Goal: Task Accomplishment & Management: Use online tool/utility

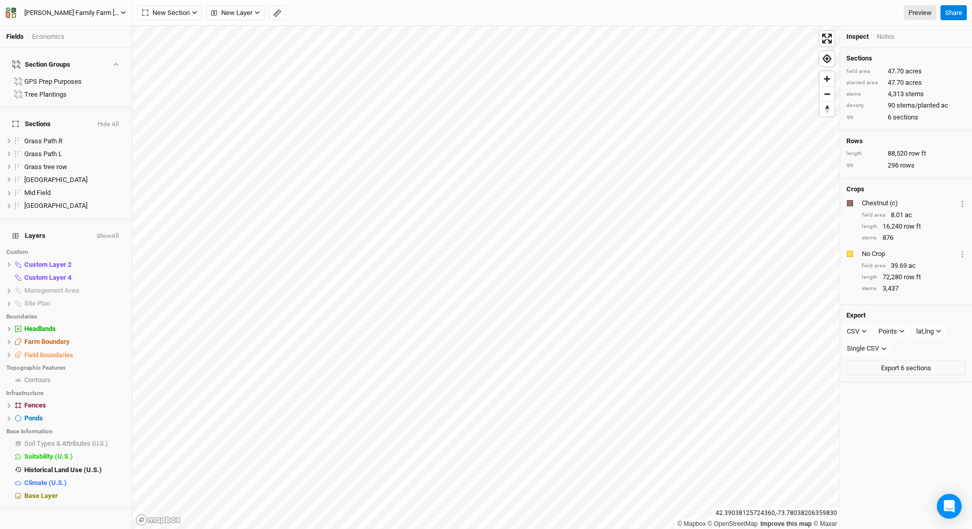
click at [12, 11] on icon "button" at bounding box center [13, 11] width 5 height 6
click at [93, 34] on button "Back" at bounding box center [85, 28] width 82 height 13
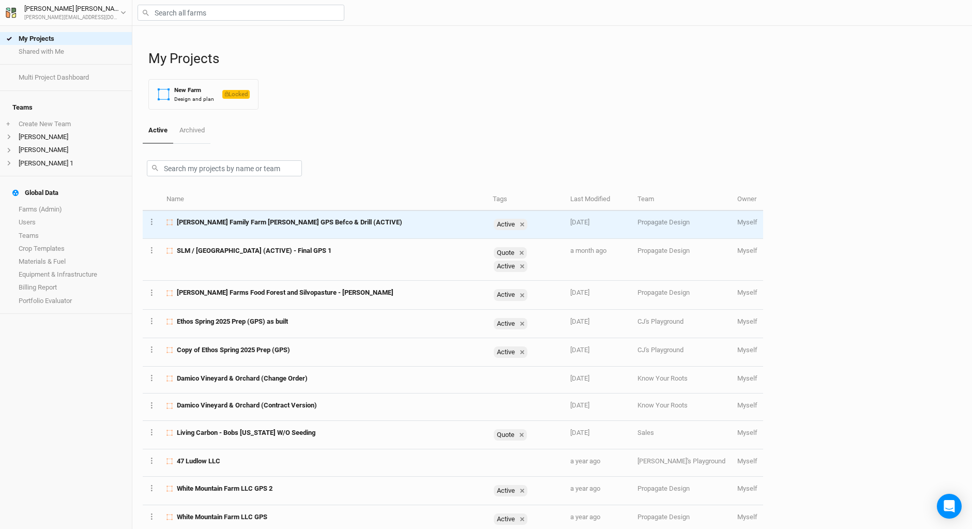
scroll to position [42, 0]
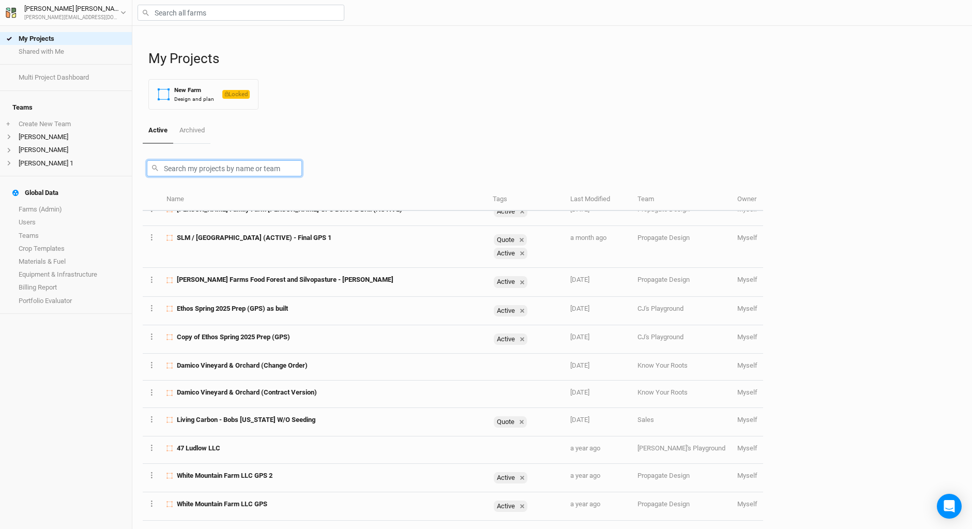
click at [199, 170] on input "text" at bounding box center [224, 168] width 155 height 16
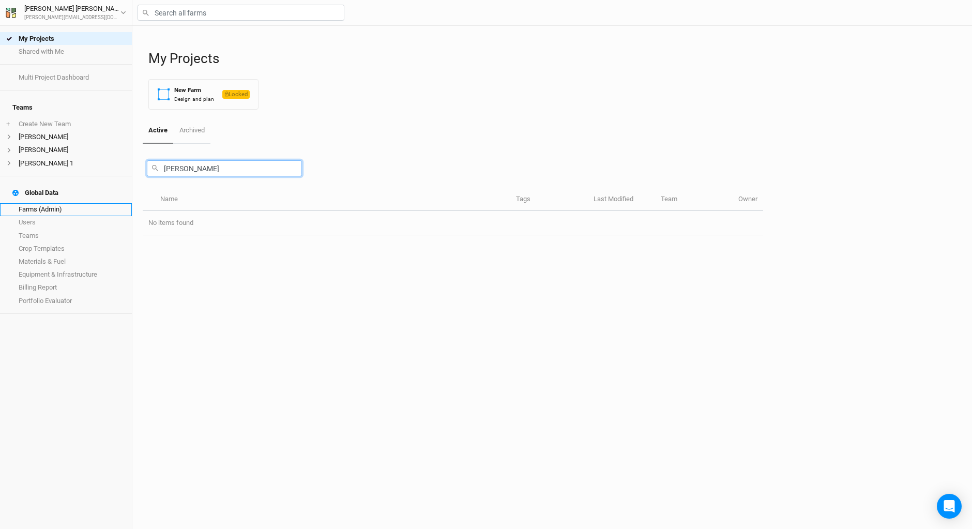
type input "[PERSON_NAME]"
click at [61, 203] on link "Farms (Admin)" at bounding box center [66, 209] width 132 height 13
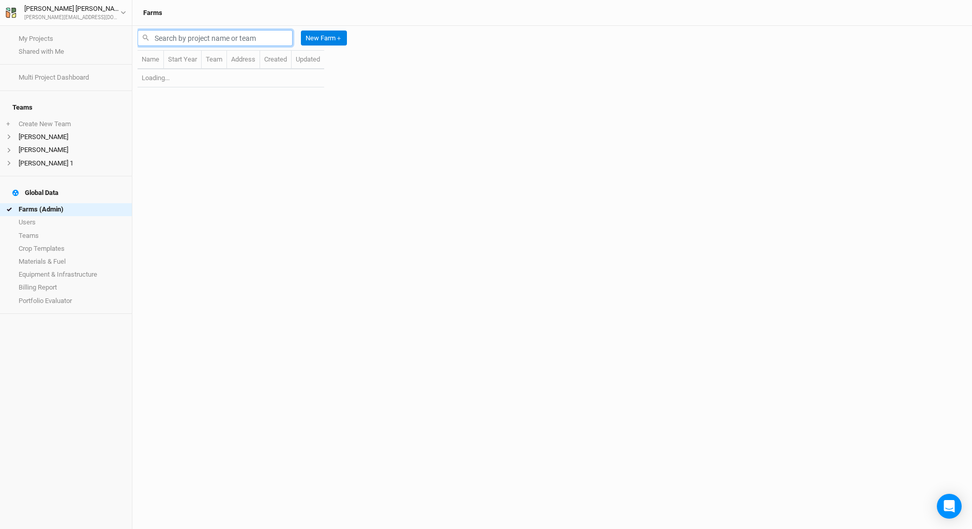
click at [166, 40] on input "text" at bounding box center [214, 38] width 155 height 16
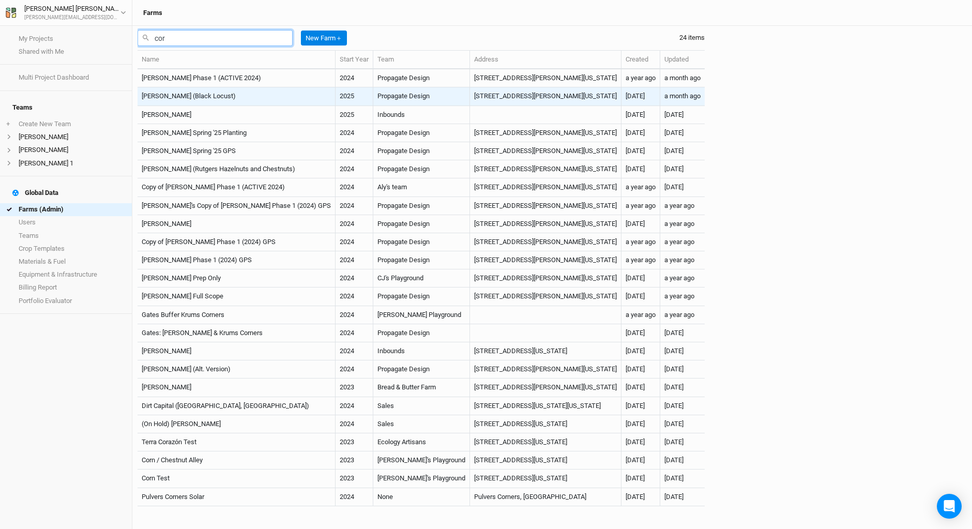
type input "cor"
click at [231, 98] on td "[PERSON_NAME] (Black Locust)" at bounding box center [236, 96] width 198 height 18
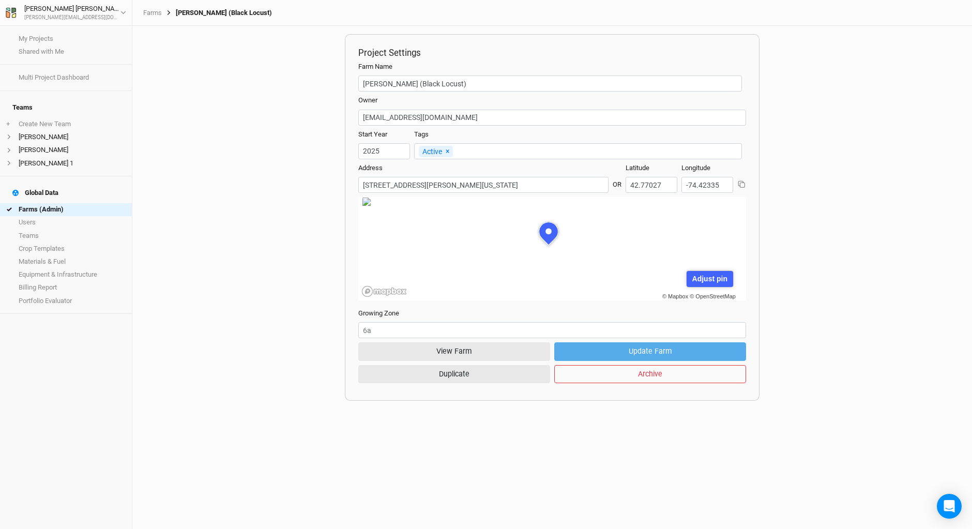
scroll to position [52, 141]
click at [469, 347] on button "View Farm" at bounding box center [454, 351] width 192 height 18
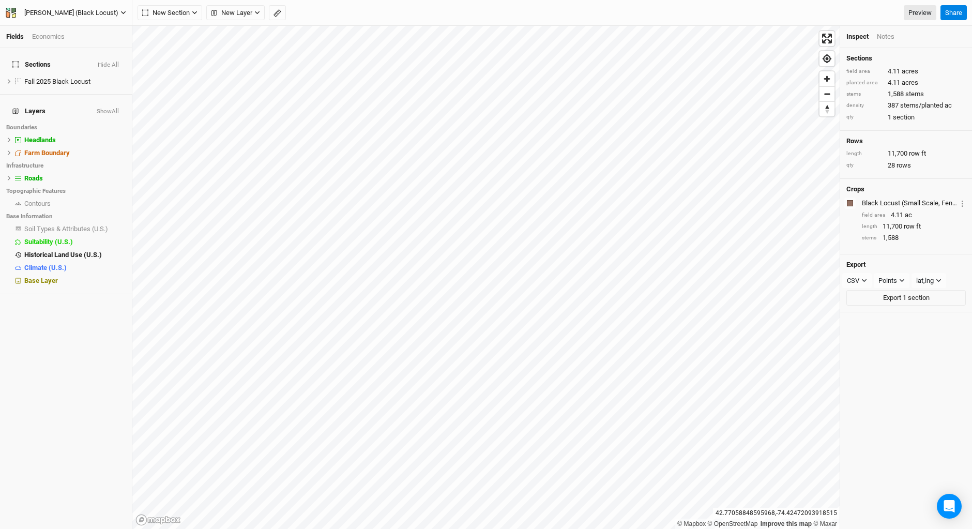
click at [14, 8] on icon "button" at bounding box center [11, 13] width 10 height 10
click at [74, 29] on button "Back" at bounding box center [85, 28] width 82 height 13
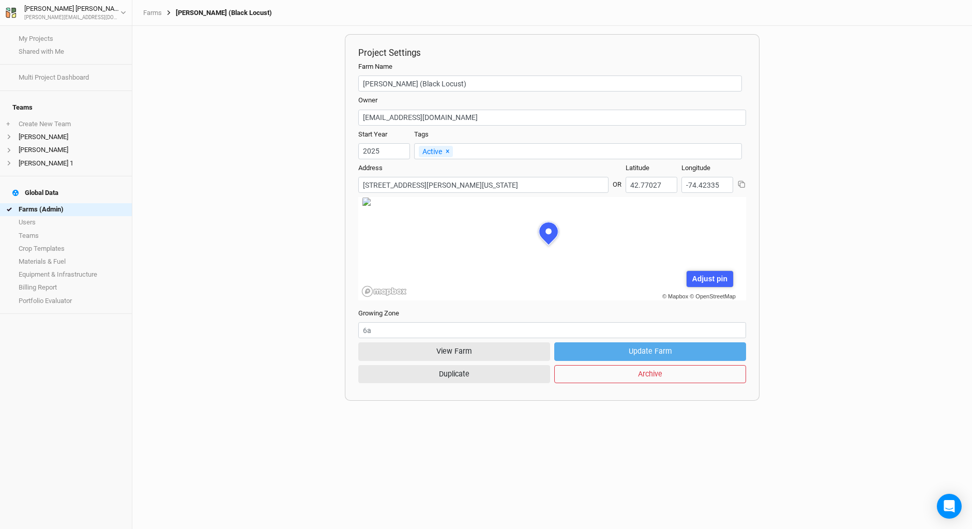
scroll to position [52, 141]
click at [53, 203] on link "Farms (Admin)" at bounding box center [66, 209] width 132 height 13
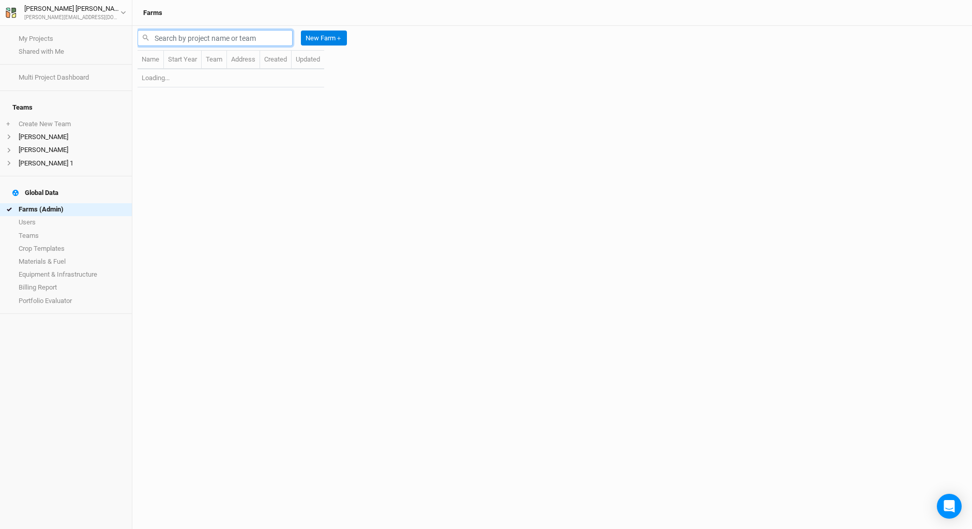
click at [200, 34] on input "text" at bounding box center [214, 38] width 155 height 16
click at [198, 36] on input "cor" at bounding box center [214, 38] width 155 height 16
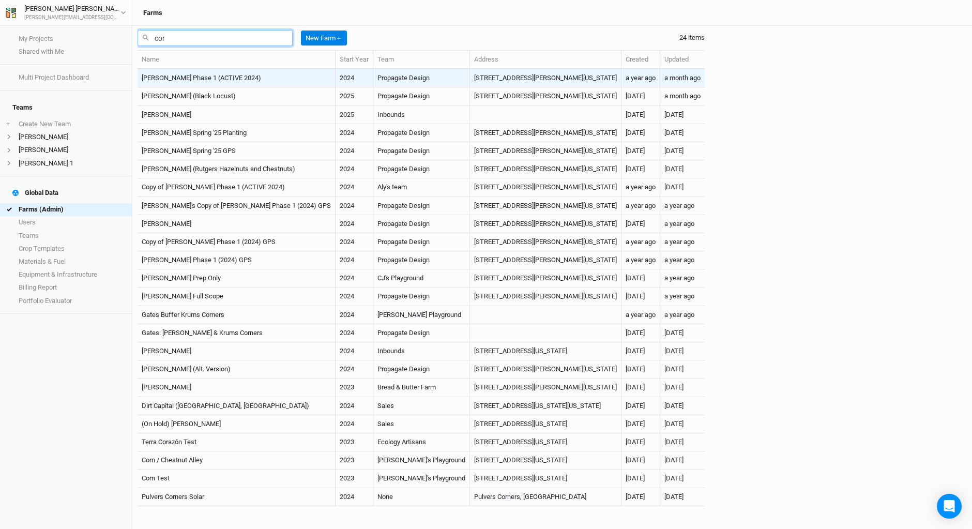
type input "cor"
click at [251, 78] on td "[PERSON_NAME] Phase 1 (ACTIVE 2024)" at bounding box center [236, 78] width 198 height 18
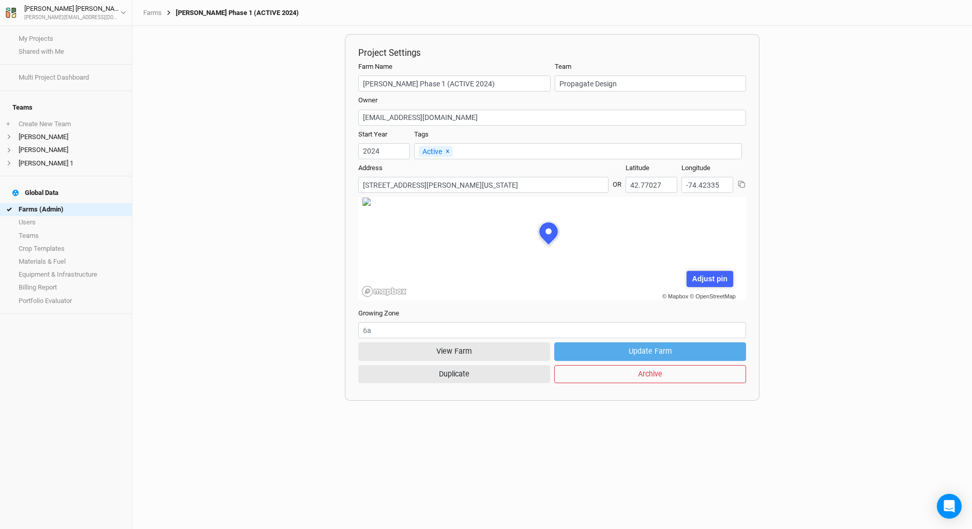
scroll to position [52, 141]
click at [500, 350] on button "View Farm" at bounding box center [454, 351] width 192 height 18
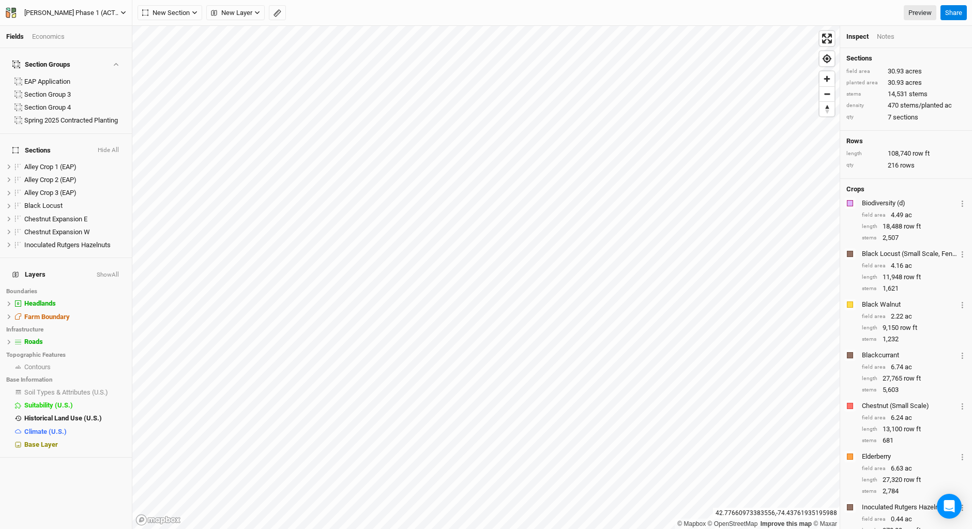
click at [10, 9] on icon "button" at bounding box center [8, 10] width 4 height 4
click at [73, 28] on button "Back" at bounding box center [85, 28] width 82 height 13
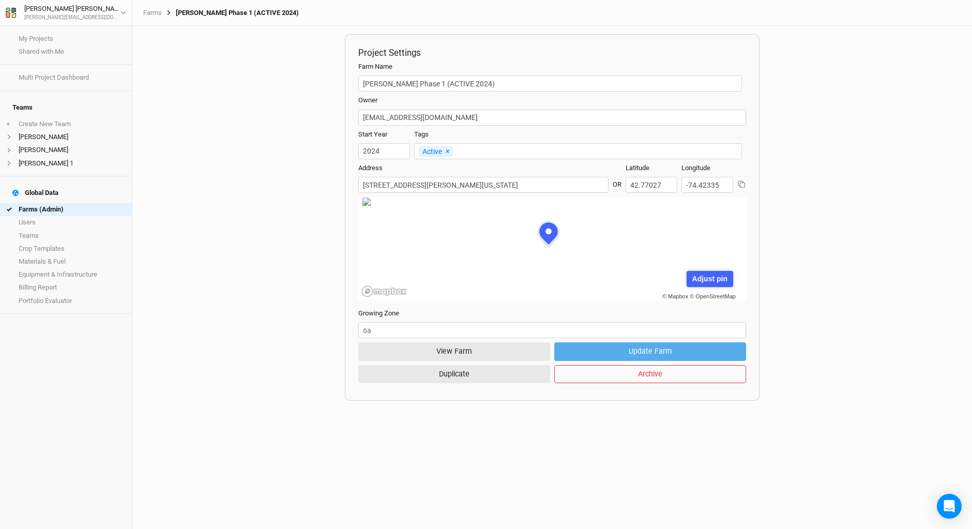
scroll to position [52, 141]
click at [36, 187] on h4 "Global Data" at bounding box center [65, 192] width 119 height 21
click at [38, 203] on link "Farms (Admin)" at bounding box center [66, 209] width 132 height 13
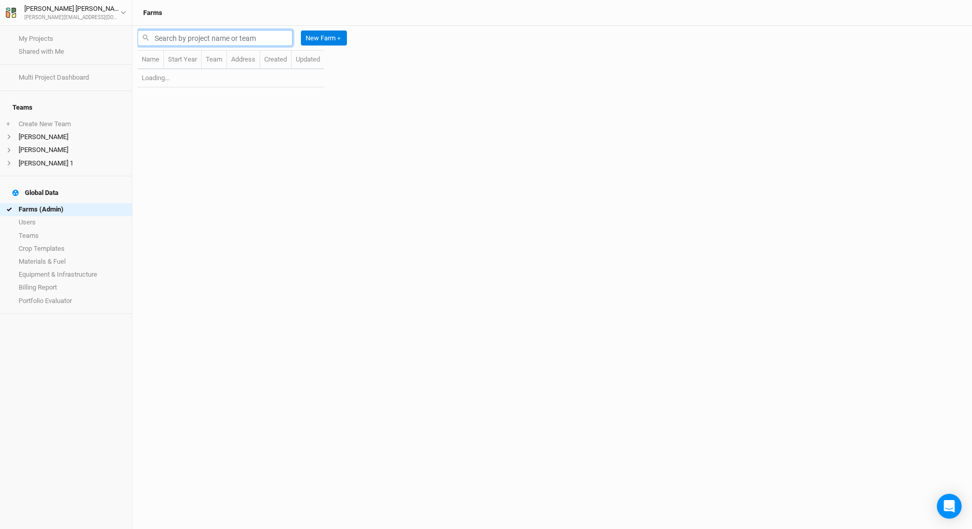
click at [210, 38] on input "text" at bounding box center [214, 38] width 155 height 16
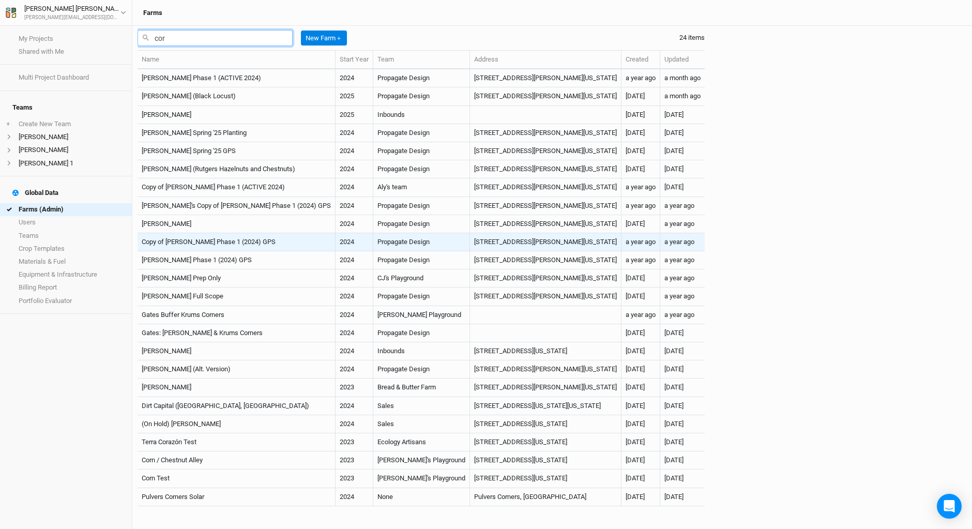
type input "cor"
click at [256, 243] on td "Copy of [PERSON_NAME] Phase 1 (2024) GPS" at bounding box center [236, 242] width 198 height 18
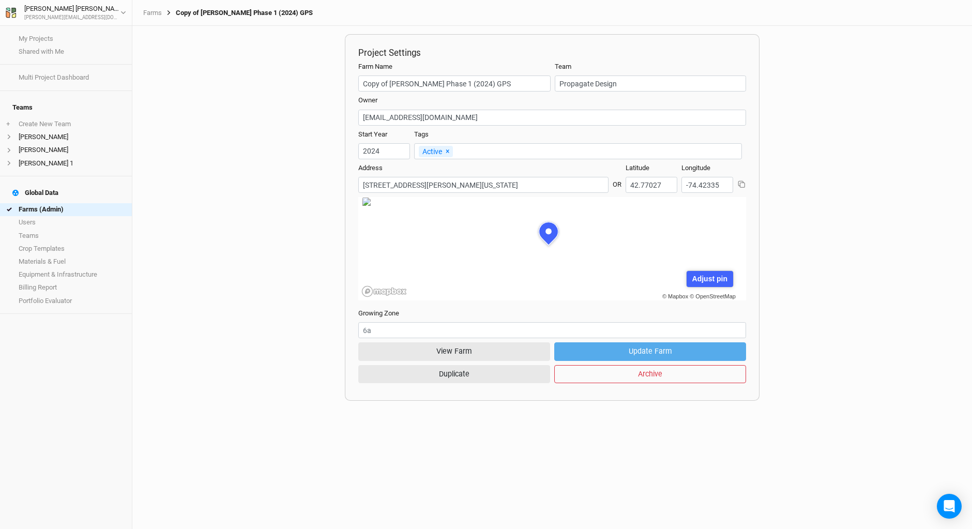
scroll to position [52, 141]
click at [469, 356] on button "View Farm" at bounding box center [454, 351] width 192 height 18
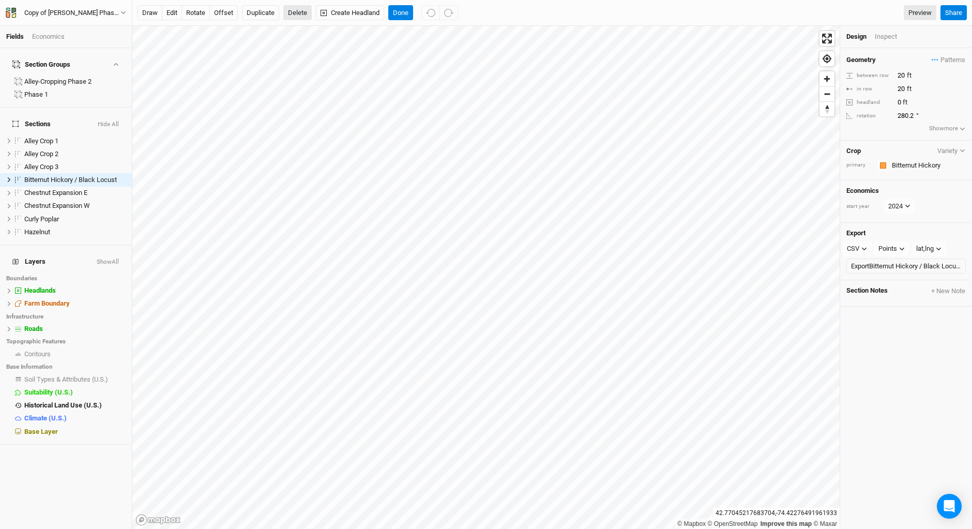
click at [300, 10] on button "Delete" at bounding box center [297, 13] width 28 height 16
click at [388, 8] on button "Confirm" at bounding box center [379, 13] width 32 height 16
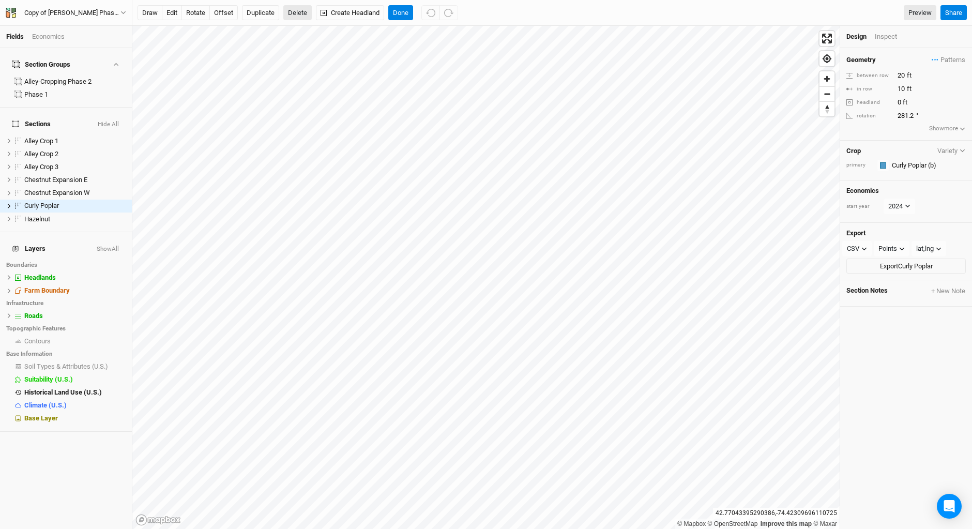
click at [292, 11] on button "Delete" at bounding box center [297, 13] width 28 height 16
click at [324, 8] on button "Confirm" at bounding box center [322, 13] width 32 height 16
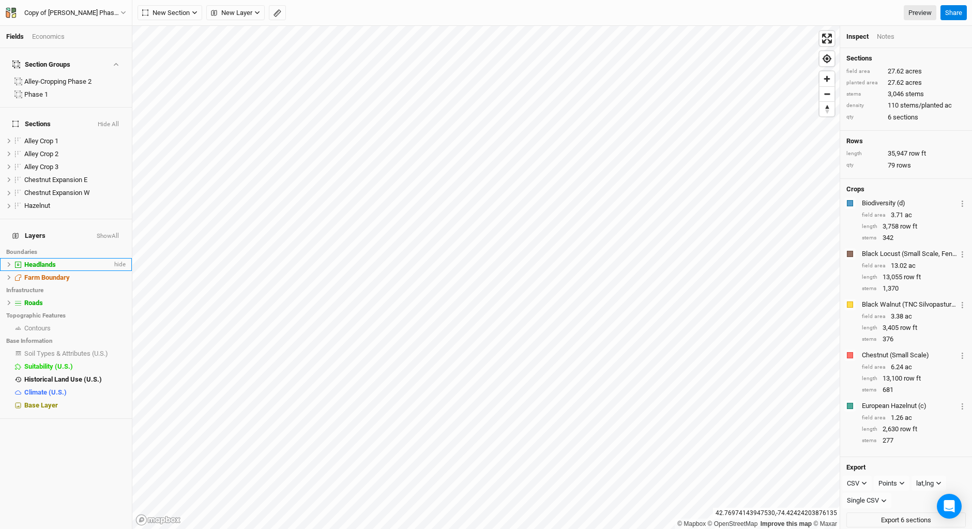
click at [72, 260] on div "Headlands" at bounding box center [68, 264] width 88 height 8
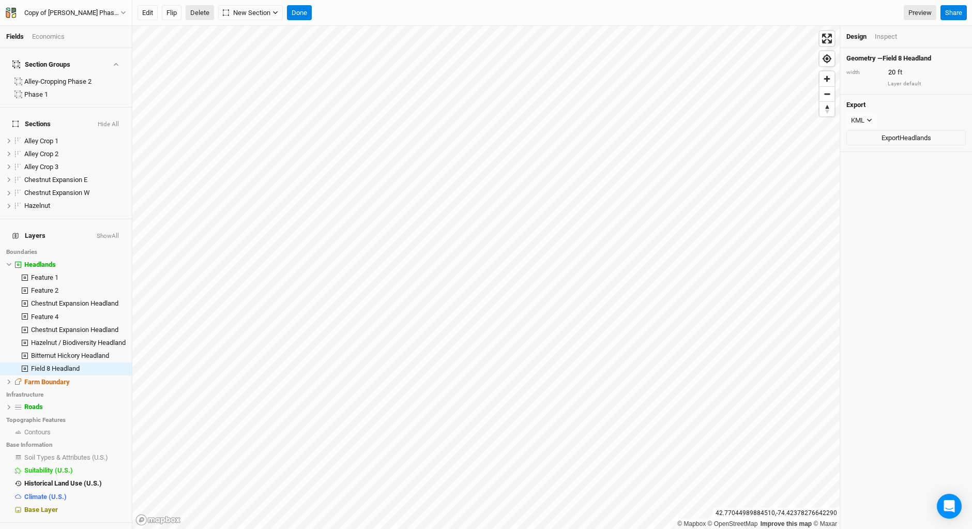
click at [195, 9] on button "Delete" at bounding box center [200, 13] width 28 height 16
click at [342, 12] on button "Confirm" at bounding box center [334, 13] width 32 height 16
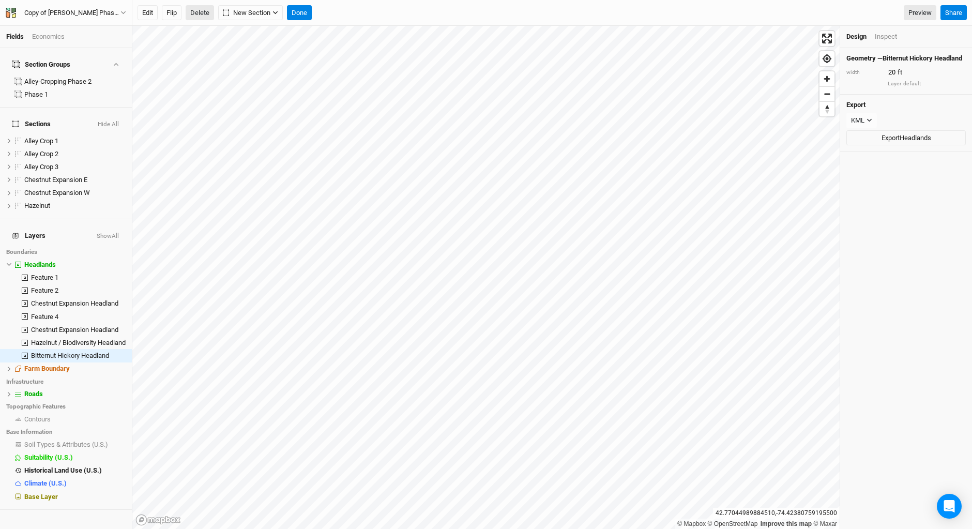
click at [195, 16] on button "Delete" at bounding box center [200, 13] width 28 height 16
click at [373, 4] on div "Are you sure you want to delete Bitternut Hickory Headland ? Cancel Confirm Pre…" at bounding box center [551, 13] width 839 height 26
click at [371, 9] on button "Confirm" at bounding box center [365, 13] width 32 height 16
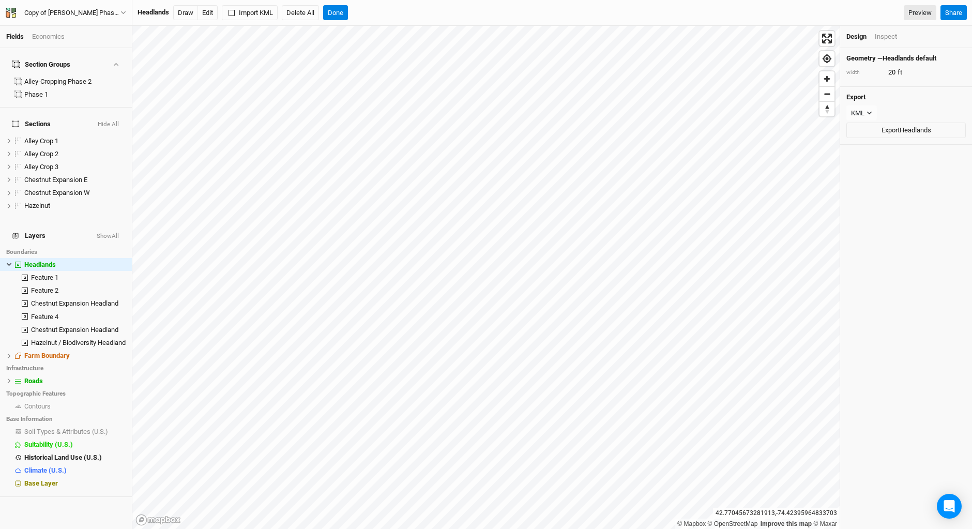
click at [30, 120] on span "Sections" at bounding box center [31, 124] width 38 height 8
click at [84, 114] on h4 "Sections Hide All" at bounding box center [65, 124] width 119 height 21
click at [333, 8] on button "Done" at bounding box center [335, 13] width 25 height 16
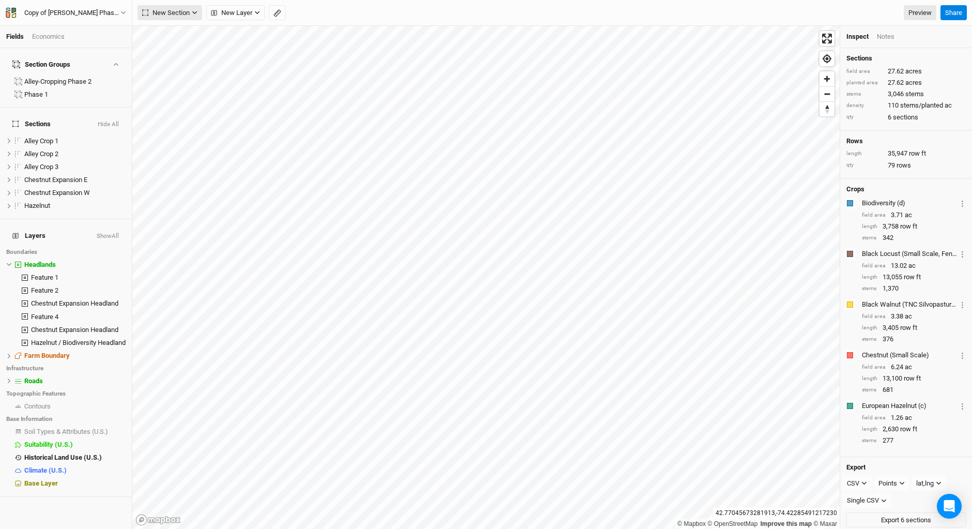
click at [180, 10] on span "New Section" at bounding box center [166, 13] width 48 height 10
click at [183, 35] on button "Grid" at bounding box center [179, 34] width 82 height 16
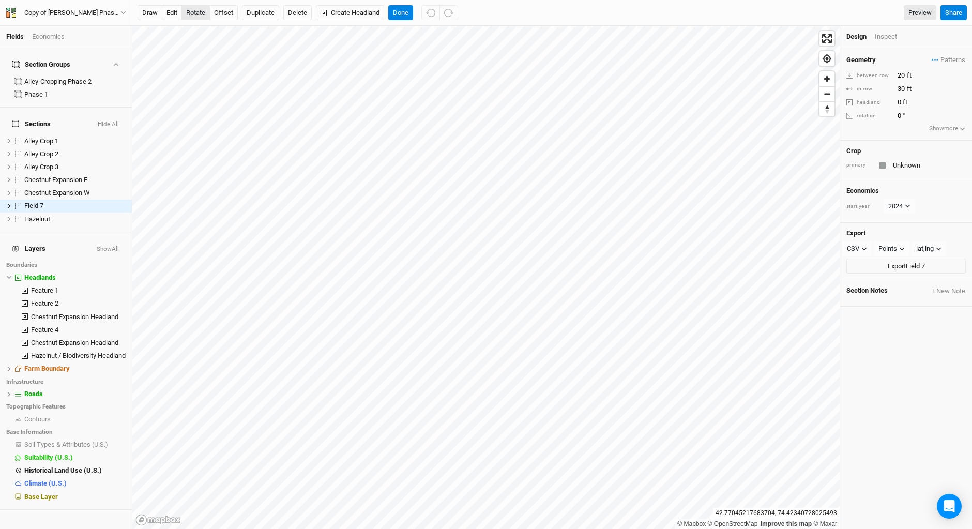
click at [197, 12] on button "rotate" at bounding box center [195, 13] width 28 height 16
type input "280.9"
click at [897, 75] on input "20" at bounding box center [939, 75] width 90 height 11
type input "0"
type input "7"
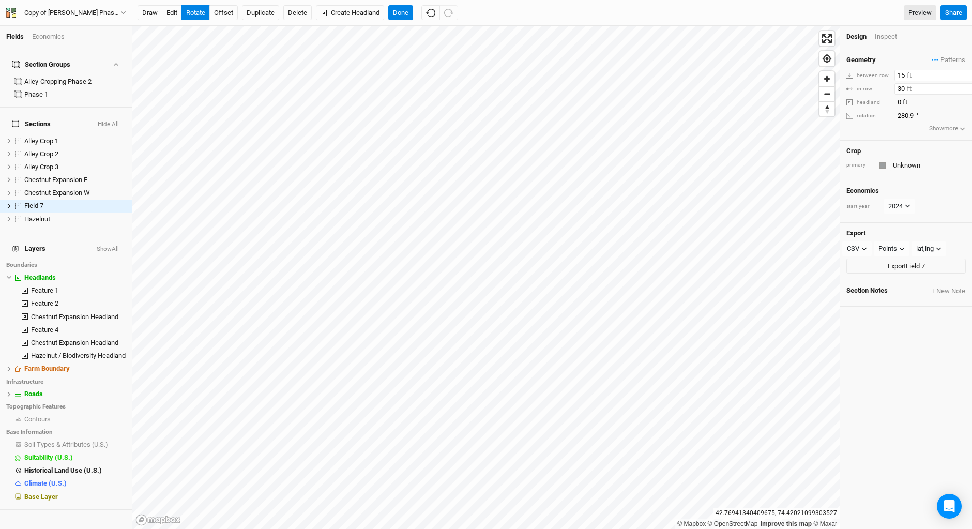
type input "15"
click at [904, 87] on input "30" at bounding box center [939, 88] width 90 height 11
type input "3"
type input "7"
type input "280.8"
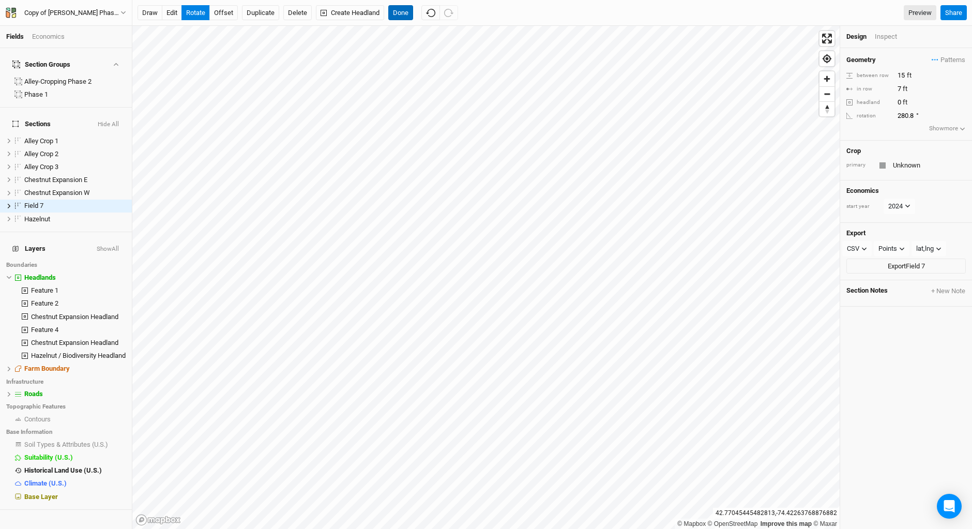
click at [400, 10] on button "Done" at bounding box center [400, 13] width 25 height 16
click at [890, 30] on div "Design Inspect" at bounding box center [906, 37] width 132 height 22
click at [891, 34] on div "Inspect" at bounding box center [893, 36] width 37 height 9
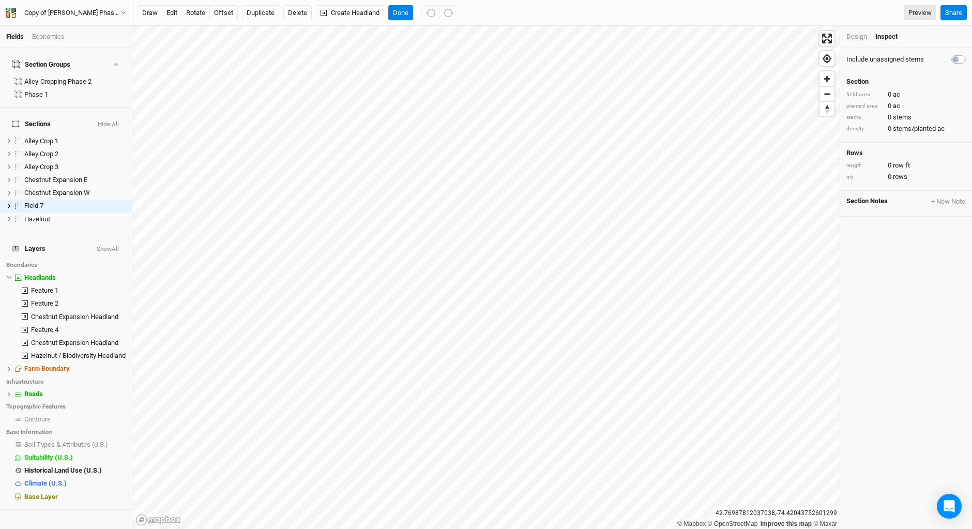
click at [849, 34] on div "Design" at bounding box center [856, 36] width 21 height 9
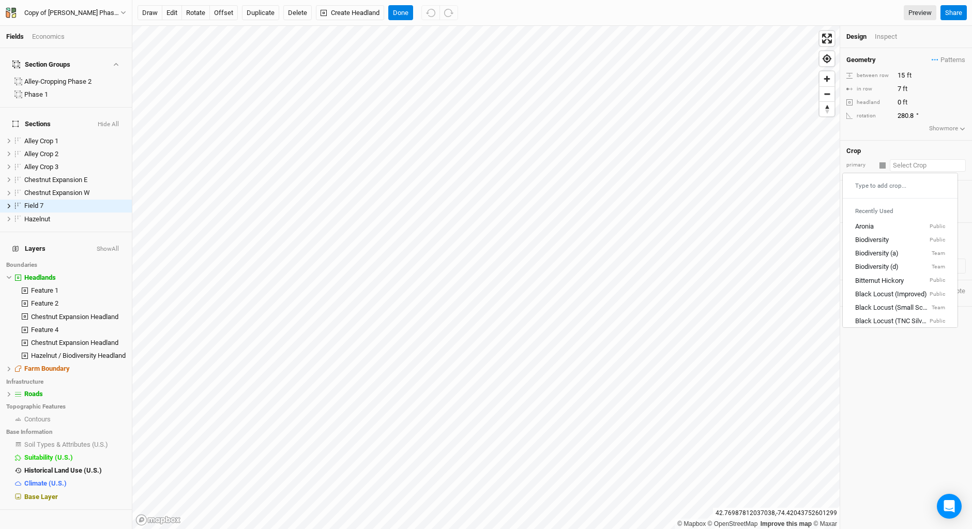
click at [896, 166] on input "text" at bounding box center [928, 165] width 76 height 12
click at [886, 293] on div "Black Locust (Improved)" at bounding box center [891, 293] width 72 height 9
type input "20"
type input "12"
type input "Black Locust (Improved)"
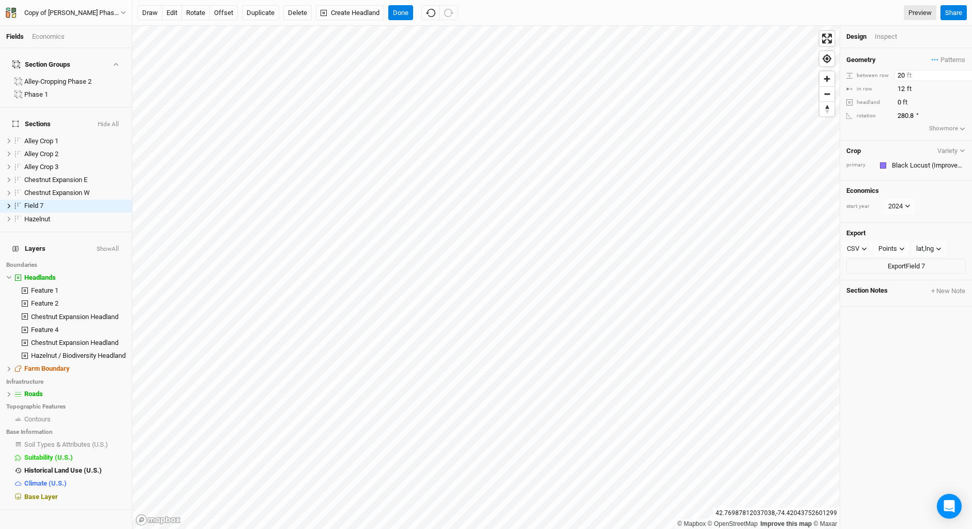
click at [904, 74] on input "20" at bounding box center [939, 75] width 90 height 11
type input "2"
type input "15"
click at [904, 88] on input "12" at bounding box center [939, 88] width 90 height 11
type input "1"
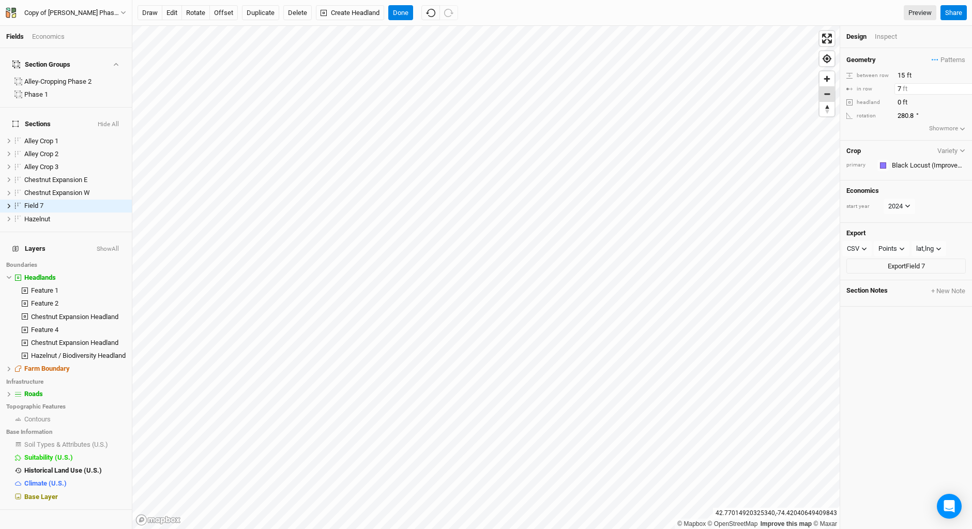
type input "7"
click at [888, 35] on div "Inspect" at bounding box center [893, 36] width 37 height 9
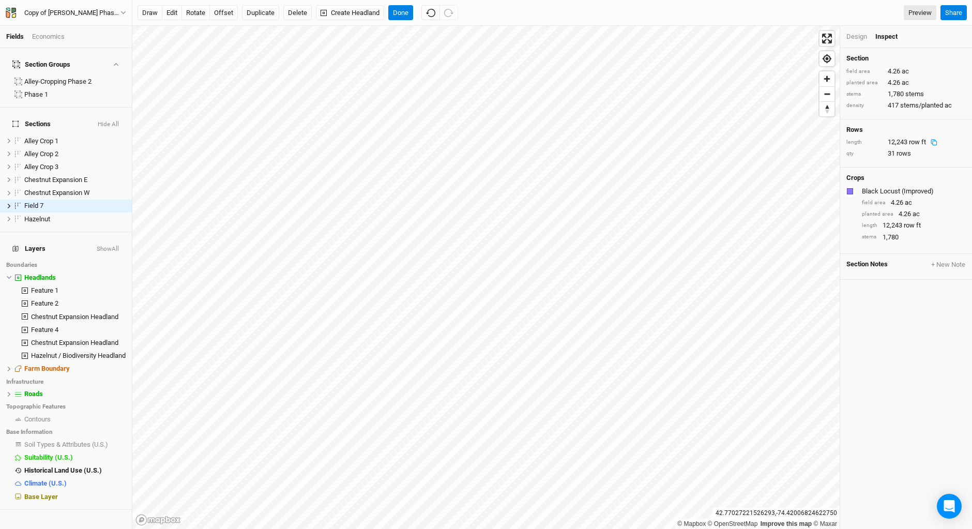
click at [911, 141] on span "row ft" at bounding box center [917, 142] width 17 height 8
click at [8, 203] on icon at bounding box center [9, 206] width 6 height 6
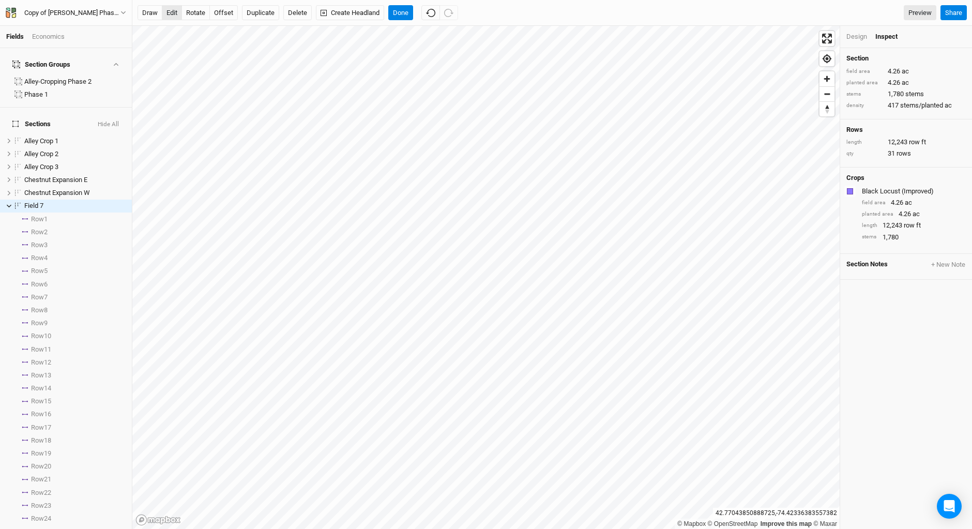
click at [169, 10] on button "edit" at bounding box center [172, 13] width 20 height 16
click at [855, 39] on div "Design" at bounding box center [856, 36] width 21 height 9
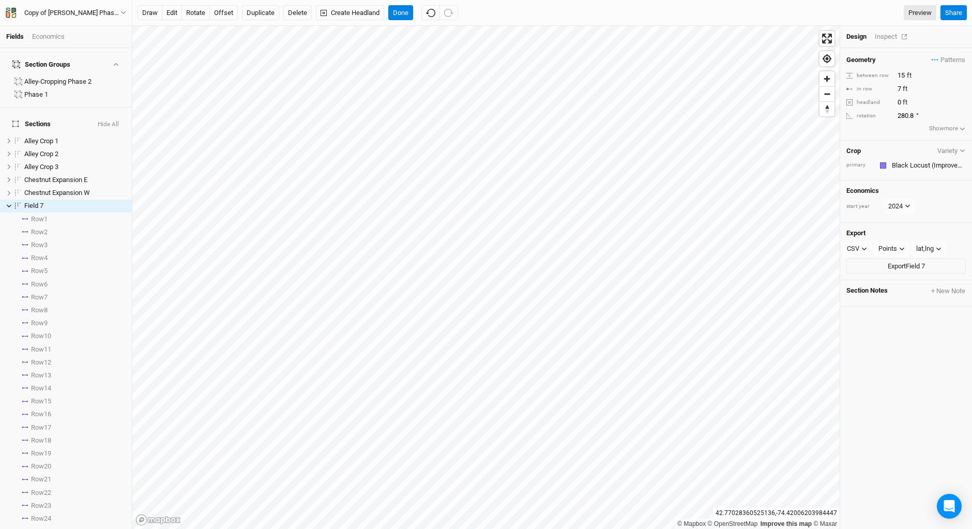
click at [882, 37] on div "Inspect" at bounding box center [893, 36] width 37 height 9
